Goal: Communication & Community: Share content

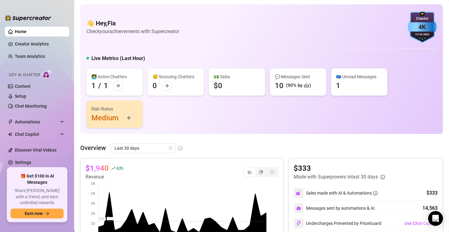
scroll to position [49, 0]
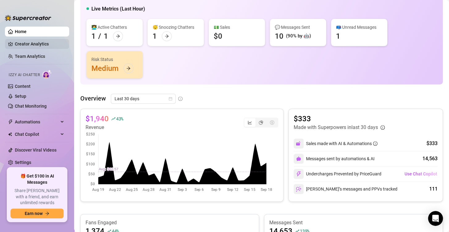
click at [30, 44] on link "Creator Analytics" at bounding box center [39, 44] width 49 height 10
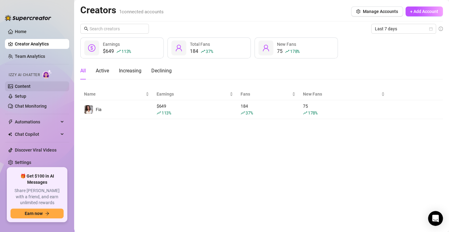
click at [31, 88] on link "Content" at bounding box center [23, 86] width 16 height 5
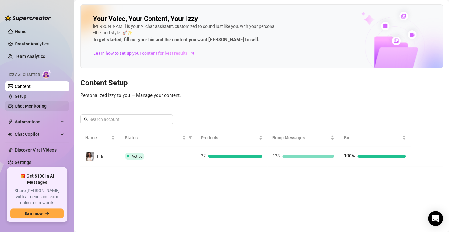
click at [45, 107] on link "Chat Monitoring" at bounding box center [31, 105] width 32 height 5
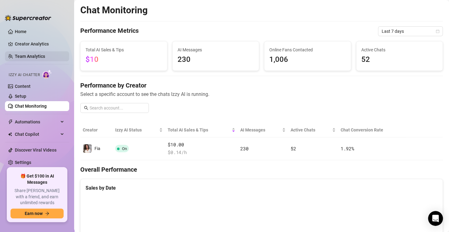
click at [45, 54] on link "Team Analytics" at bounding box center [30, 56] width 30 height 5
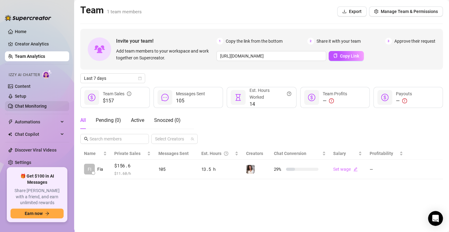
click at [33, 106] on link "Chat Monitoring" at bounding box center [31, 105] width 32 height 5
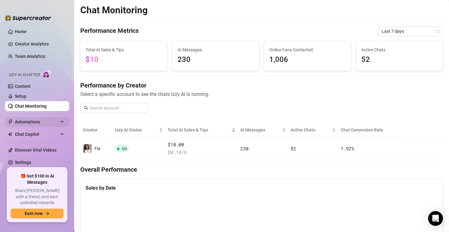
click at [44, 119] on span "Automations" at bounding box center [37, 122] width 44 height 10
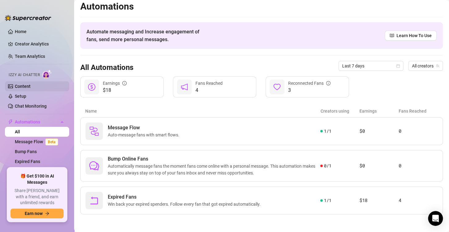
click at [27, 84] on link "Content" at bounding box center [23, 86] width 16 height 5
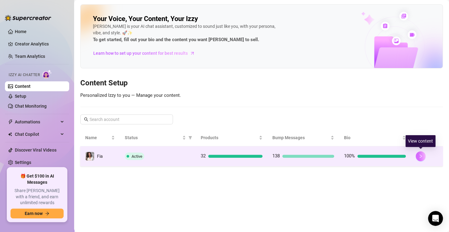
click at [419, 155] on icon "right" at bounding box center [420, 156] width 4 height 4
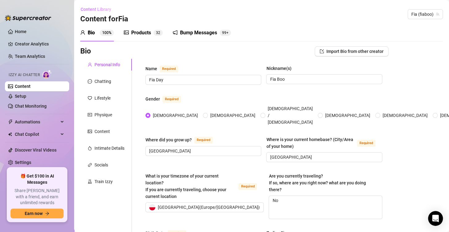
radio input "true"
type input "[DATE]"
click at [149, 33] on div "Products" at bounding box center [141, 32] width 20 height 7
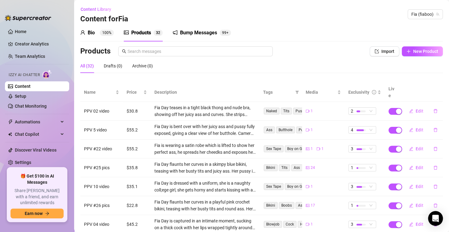
click at [178, 31] on div "Bump Messages 99+" at bounding box center [202, 32] width 58 height 7
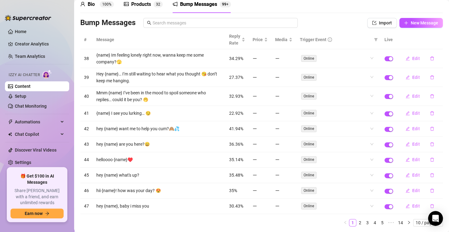
scroll to position [31, 0]
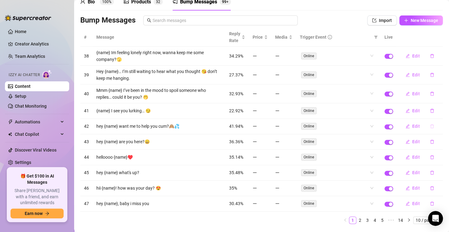
click at [430, 127] on icon "delete" at bounding box center [432, 126] width 4 height 4
click at [433, 112] on span "Yes" at bounding box center [432, 114] width 7 height 5
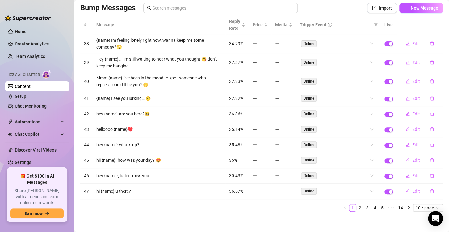
scroll to position [44, 0]
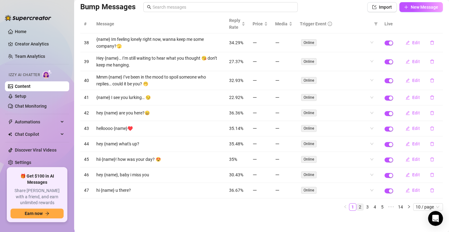
click at [358, 205] on link "2" at bounding box center [360, 206] width 7 height 7
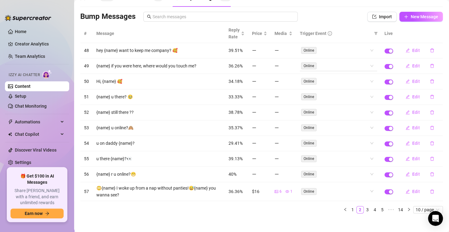
scroll to position [37, 0]
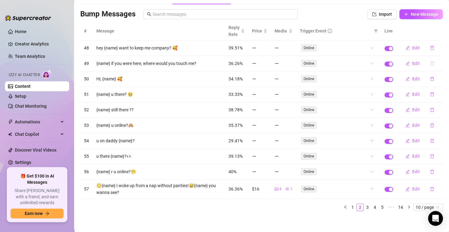
click at [430, 62] on icon "delete" at bounding box center [432, 63] width 4 height 4
click at [435, 51] on span "Yes" at bounding box center [432, 52] width 7 height 5
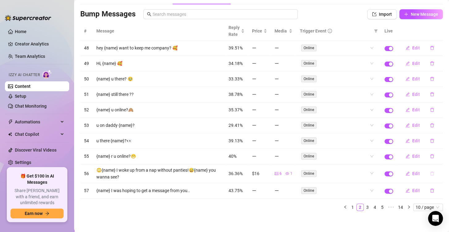
click at [430, 172] on icon "delete" at bounding box center [432, 173] width 4 height 4
click at [435, 163] on span "Yes" at bounding box center [432, 160] width 7 height 5
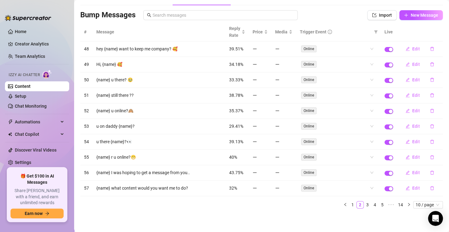
scroll to position [33, 0]
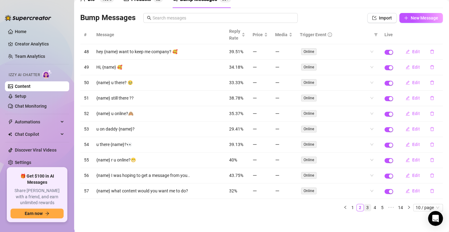
click at [364, 204] on link "3" at bounding box center [367, 207] width 7 height 7
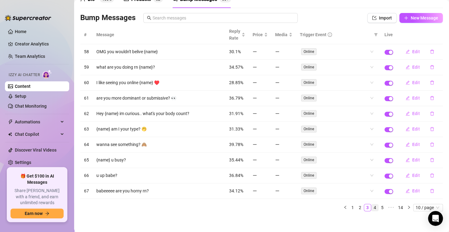
click at [373, 204] on link "4" at bounding box center [374, 207] width 7 height 7
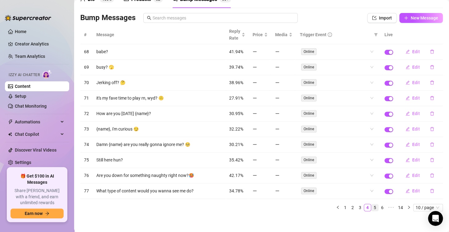
click at [373, 204] on link "5" at bounding box center [374, 207] width 7 height 7
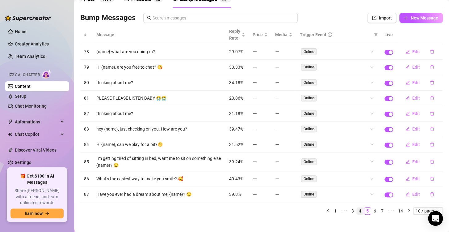
click at [357, 208] on link "4" at bounding box center [360, 210] width 7 height 7
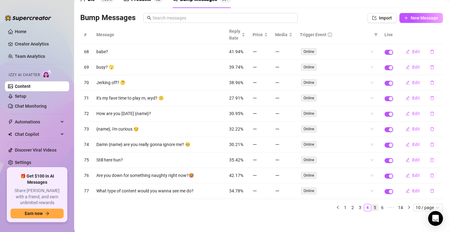
click at [371, 206] on link "5" at bounding box center [374, 207] width 7 height 7
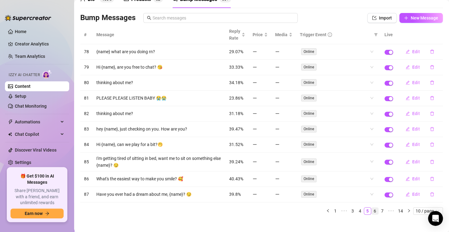
click at [371, 208] on link "6" at bounding box center [374, 210] width 7 height 7
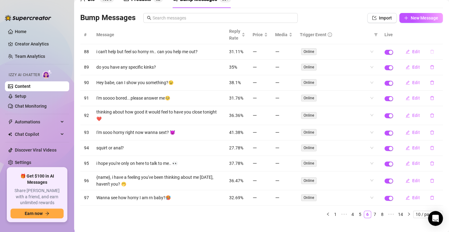
click at [426, 49] on button "button" at bounding box center [432, 52] width 14 height 10
click at [438, 41] on button "Yes" at bounding box center [433, 40] width 12 height 7
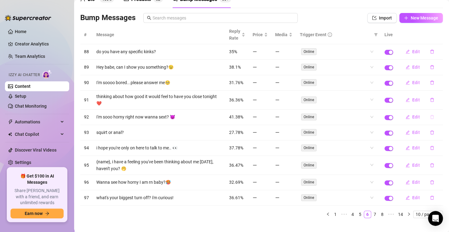
click at [431, 114] on button "button" at bounding box center [432, 117] width 14 height 10
click at [434, 108] on button "Yes" at bounding box center [433, 104] width 12 height 7
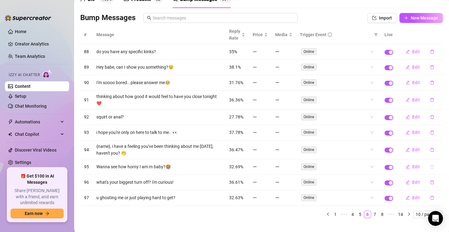
click at [429, 169] on button "button" at bounding box center [432, 166] width 14 height 10
click at [433, 156] on span "Yes" at bounding box center [432, 154] width 7 height 5
click at [371, 211] on link "7" at bounding box center [374, 214] width 7 height 7
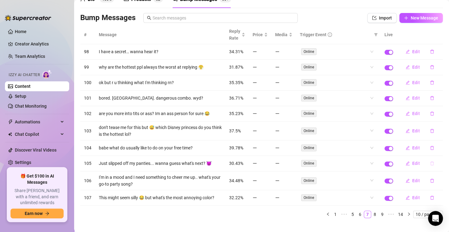
click at [430, 163] on icon "delete" at bounding box center [432, 163] width 4 height 4
click at [436, 152] on span "Yes" at bounding box center [432, 150] width 7 height 5
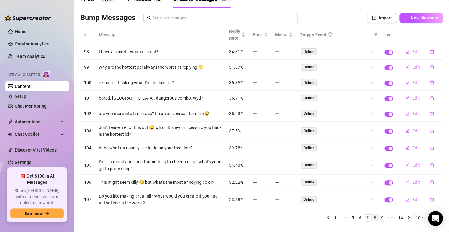
click at [373, 214] on link "8" at bounding box center [374, 217] width 7 height 7
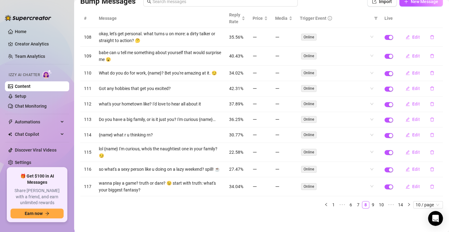
scroll to position [51, 0]
click at [370, 202] on link "9" at bounding box center [373, 204] width 7 height 7
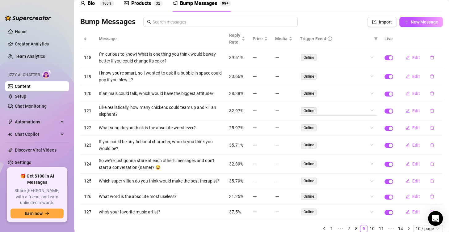
scroll to position [31, 0]
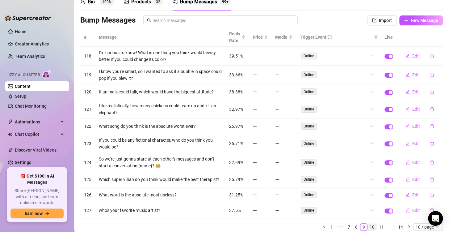
click at [369, 225] on link "10" at bounding box center [372, 226] width 9 height 7
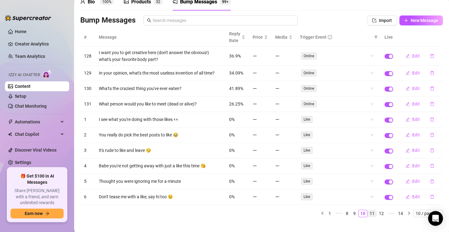
click at [368, 210] on link "11" at bounding box center [372, 213] width 9 height 7
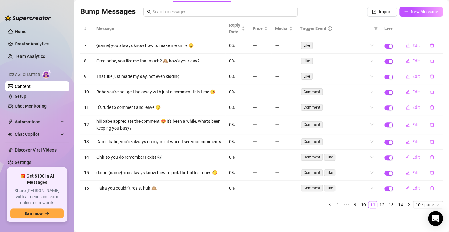
scroll to position [44, 0]
click at [378, 204] on link "12" at bounding box center [382, 204] width 9 height 7
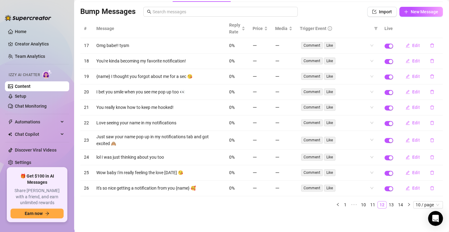
scroll to position [37, 0]
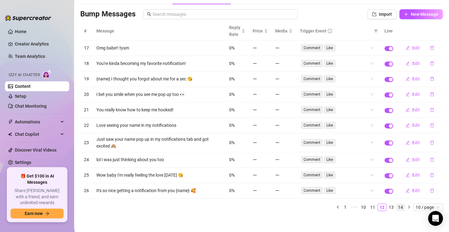
click at [396, 205] on li "14" at bounding box center [400, 206] width 9 height 7
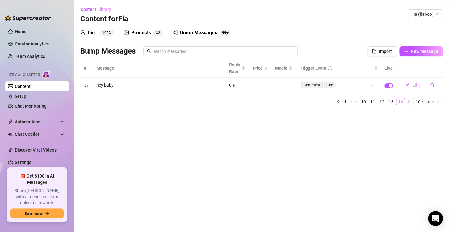
scroll to position [0, 0]
click at [393, 101] on link "13" at bounding box center [391, 101] width 9 height 7
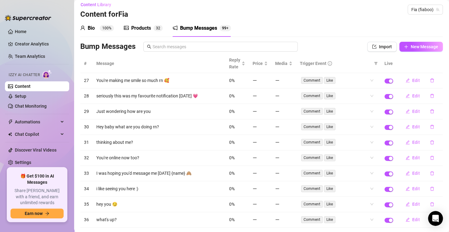
scroll to position [2, 0]
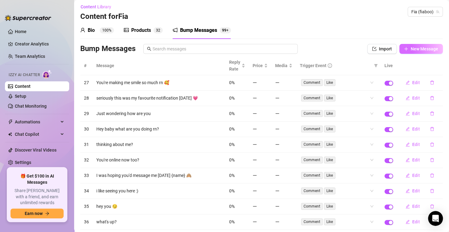
click at [405, 52] on button "New Message" at bounding box center [421, 49] width 44 height 10
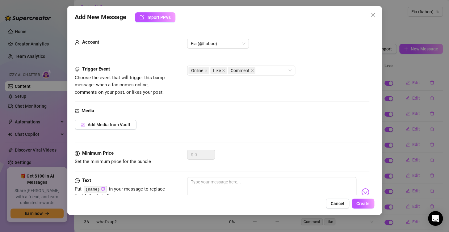
scroll to position [0, 0]
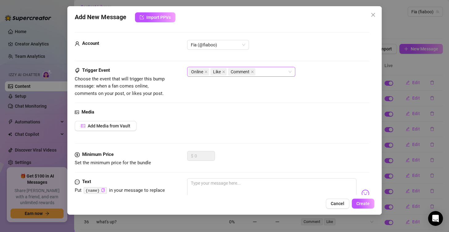
click at [290, 73] on div "Online Like Comment" at bounding box center [241, 72] width 108 height 10
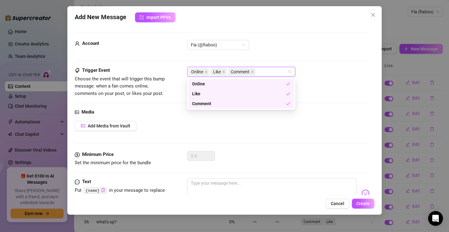
click at [290, 73] on div "Online Like Comment" at bounding box center [241, 72] width 108 height 10
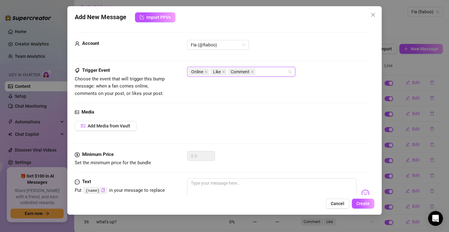
click at [290, 73] on div "Online Like Comment" at bounding box center [241, 72] width 108 height 10
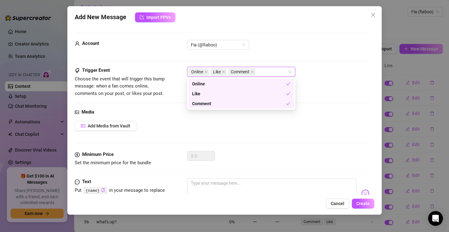
click at [250, 95] on div "Like" at bounding box center [239, 93] width 94 height 7
click at [247, 103] on div "Comment" at bounding box center [239, 103] width 94 height 7
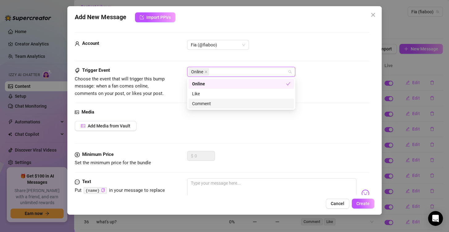
click at [257, 167] on div "Minimum Price Set the minimum price for the bundle $ 0" at bounding box center [222, 164] width 295 height 27
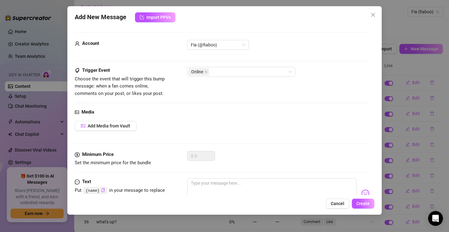
scroll to position [24, 0]
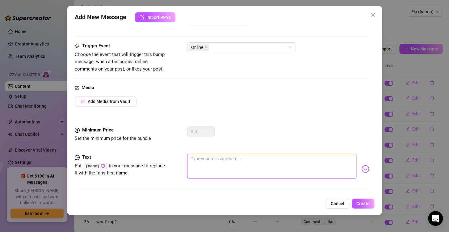
click at [219, 167] on textarea at bounding box center [271, 165] width 169 height 25
type textarea "H"
type textarea "He"
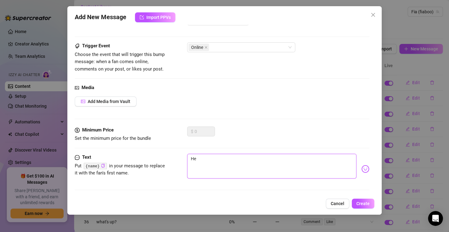
type textarea "Hey"
type textarea "Heyy"
type textarea "Heyyy"
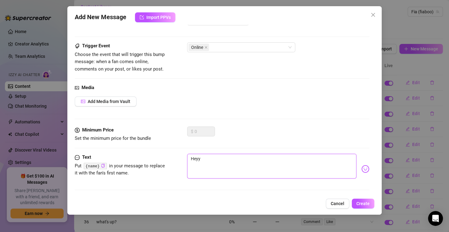
type textarea "Heyyy"
type textarea "Heyyyy"
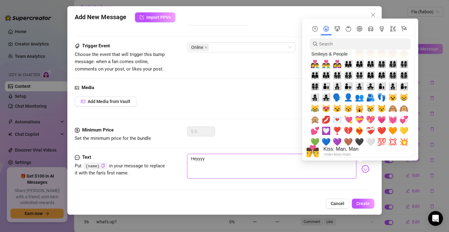
scroll to position [617, 0]
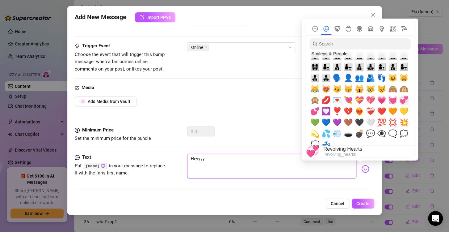
type textarea "Heyyyy"
click at [402, 101] on span "💞" at bounding box center [403, 100] width 9 height 9
type textarea "Heyyyy💞"
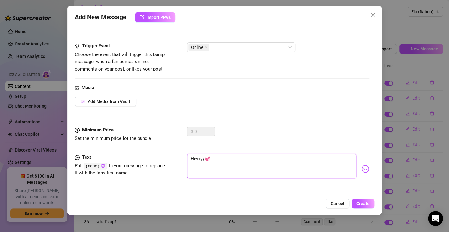
type textarea "Heyyyy💞"
type textarea "Heyyyy💞 {"
type textarea "Heyyyy💞 {n"
type textarea "Heyyyy💞 {na"
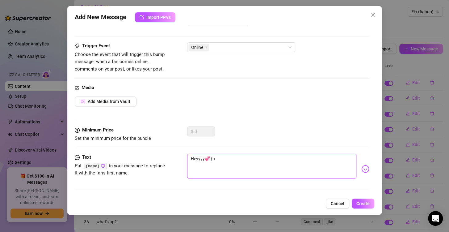
type textarea "Heyyyy💞 {na"
type textarea "Heyyyy💞 {nam"
type textarea "Heyyyy💞 {name"
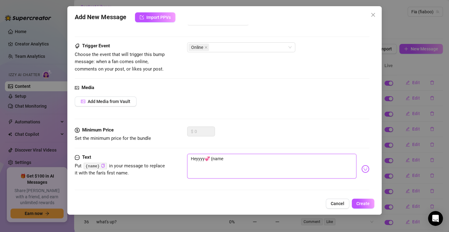
type textarea "Heyyyy💞 {name}"
type textarea "Heyyyy💞 {name} w"
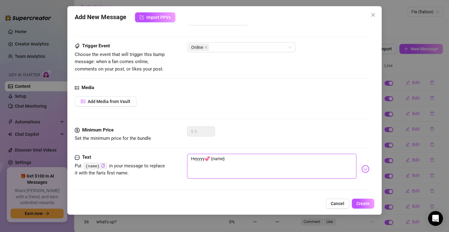
type textarea "Heyyyy💞 {name} w"
type textarea "Heyyyy💞 {name} wh"
type textarea "Heyyyy💞 {name} wha"
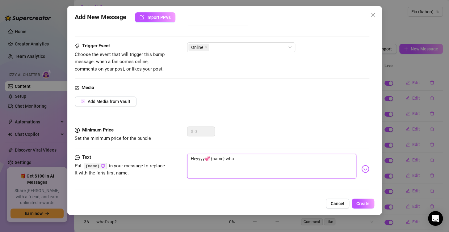
type textarea "Heyyyy💞 {name} what"
type textarea "Heyyyy💞 {name} what a"
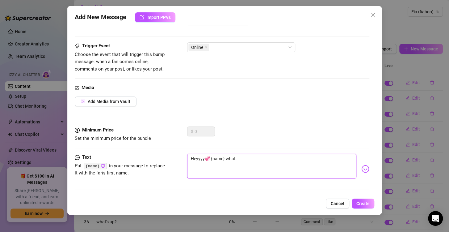
type textarea "Heyyyy💞 {name} what a"
type textarea "Heyyyy💞 {name} what ar"
type textarea "Heyyyy💞 {name} what are"
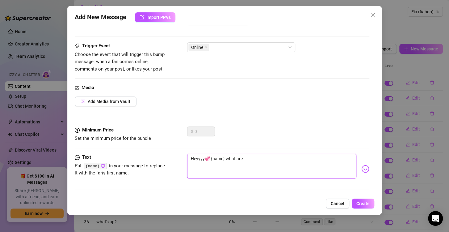
type textarea "Heyyyy💞 {name} what are"
type textarea "Heyyyy💞 {name} what are y"
type textarea "Heyyyy💞 {name} what are yo"
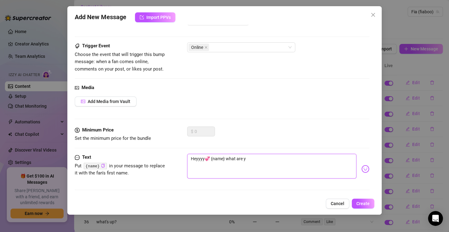
type textarea "Heyyyy💞 {name} what are yo"
type textarea "Heyyyy💞 {name} what are you"
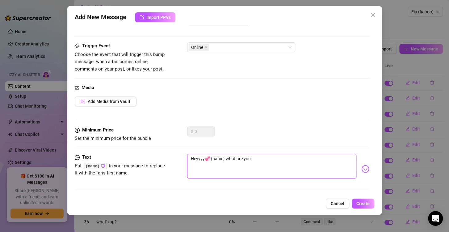
type textarea "Heyyyy💞 {name} what are you u"
type textarea "Heyyyy💞 {name} what are you up"
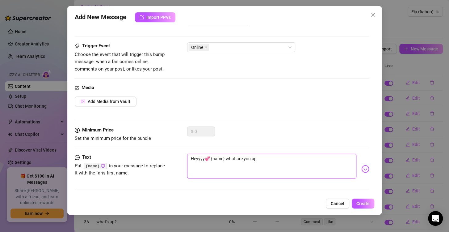
type textarea "Heyyyy💞 {name} what are you up"
type textarea "Heyyyy💞 {name} what are you up t"
type textarea "Heyyyy💞 {name} what are you up to"
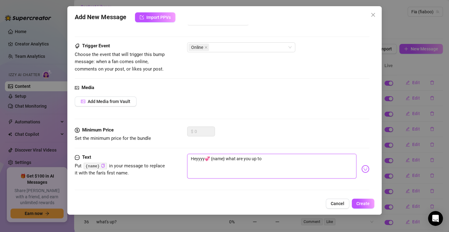
type textarea "Heyyyy💞 {name} what are you up to"
type textarea "Heyyyy💞 {name} what are you up to r"
type textarea "Heyyyy💞 {name} what are you up to ri"
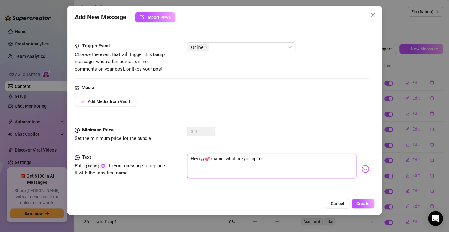
type textarea "Heyyyy💞 {name} what are you up to ri"
type textarea "Heyyyy💞 {name} what are you up to rig"
type textarea "Heyyyy💞 {name} what are you up to righ"
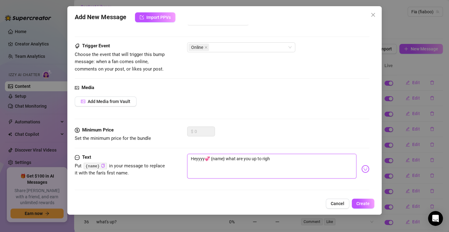
type textarea "Heyyyy💞 {name} what are you up to right"
type textarea "Heyyyy💞 {name} what are you up to right n"
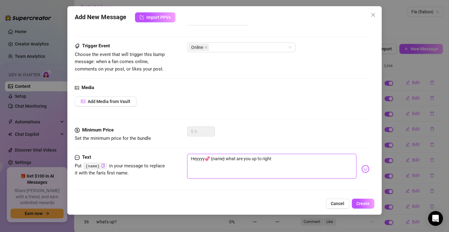
type textarea "Heyyyy💞 {name} what are you up to right n"
type textarea "Heyyyy💞 {name} what are you up to right no"
type textarea "Heyyyy💞 {name} what are you up to right now"
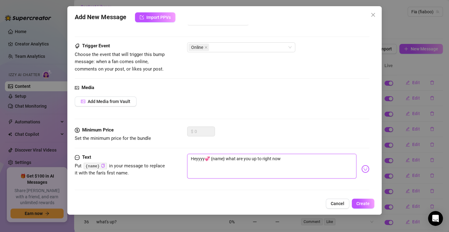
type textarea "Heyyyy💞 {name} what are you up to right now?"
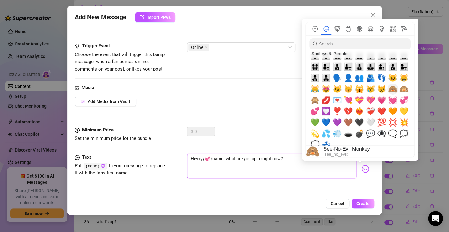
type textarea "Heyyyy💞 {name} what are you up to right now?"
click at [393, 88] on span "🙈" at bounding box center [392, 89] width 9 height 9
type textarea "Heyyyy💞 {name} what are you up to right now? 🙈"
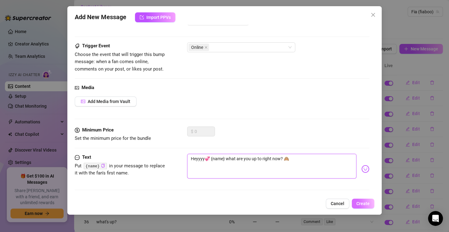
type textarea "Heyyyy💞 {name} what are you up to right now? 🙈"
click at [363, 206] on button "Create" at bounding box center [363, 203] width 23 height 10
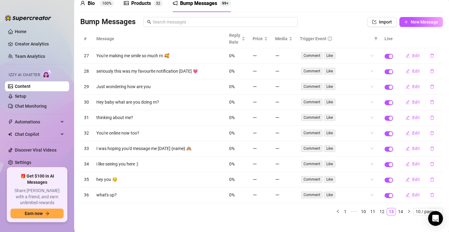
scroll to position [33, 0]
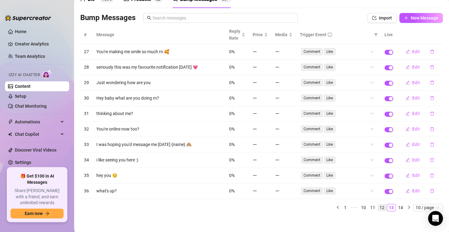
click at [378, 204] on link "12" at bounding box center [382, 207] width 9 height 7
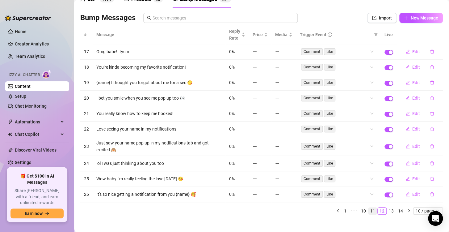
click at [368, 207] on link "11" at bounding box center [372, 210] width 9 height 7
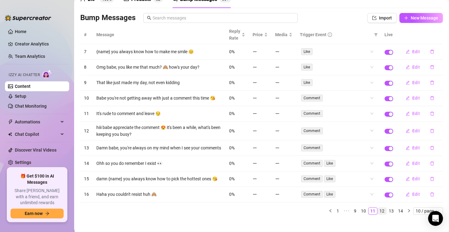
click at [380, 214] on link "12" at bounding box center [382, 210] width 9 height 7
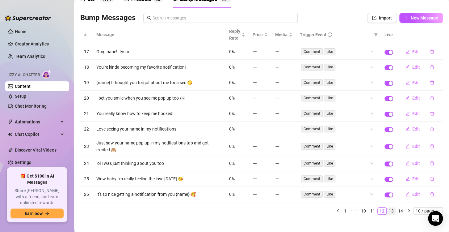
click at [387, 209] on link "13" at bounding box center [391, 210] width 9 height 7
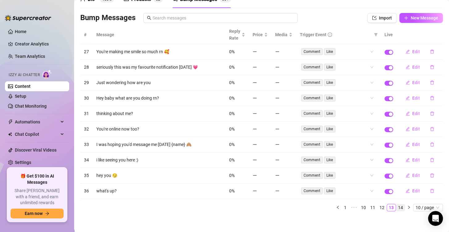
click at [396, 204] on link "14" at bounding box center [400, 207] width 9 height 7
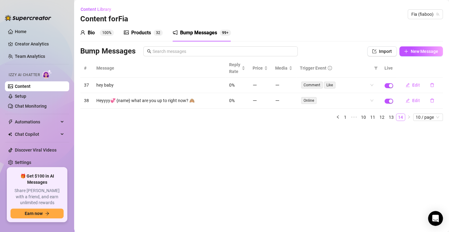
scroll to position [0, 0]
